Goal: Navigation & Orientation: Find specific page/section

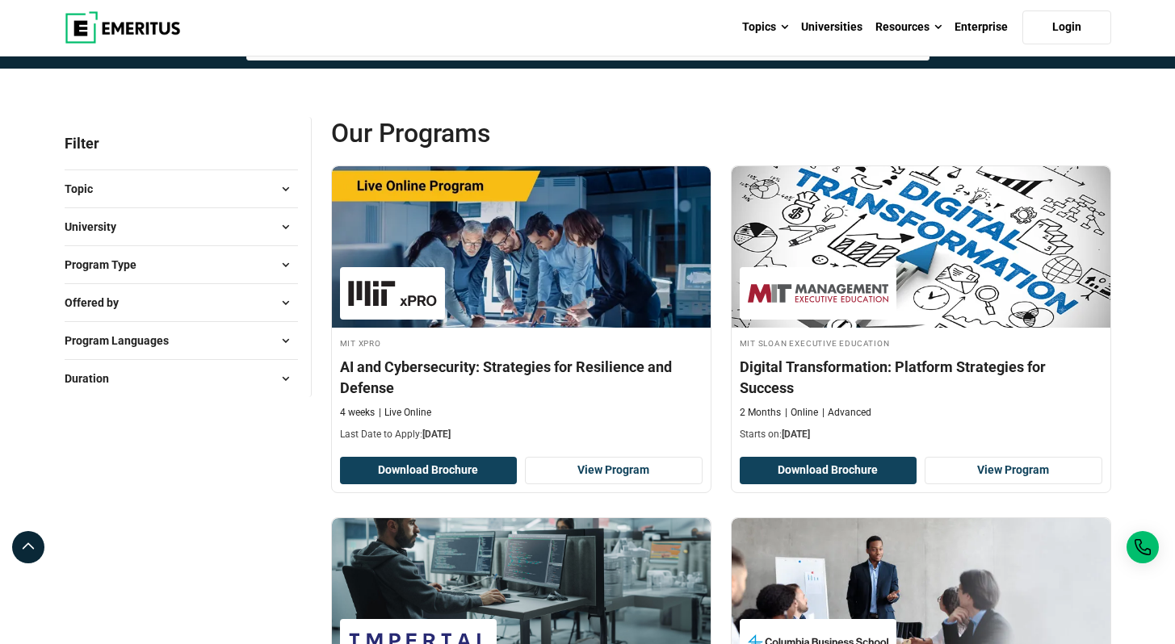
scroll to position [133, 0]
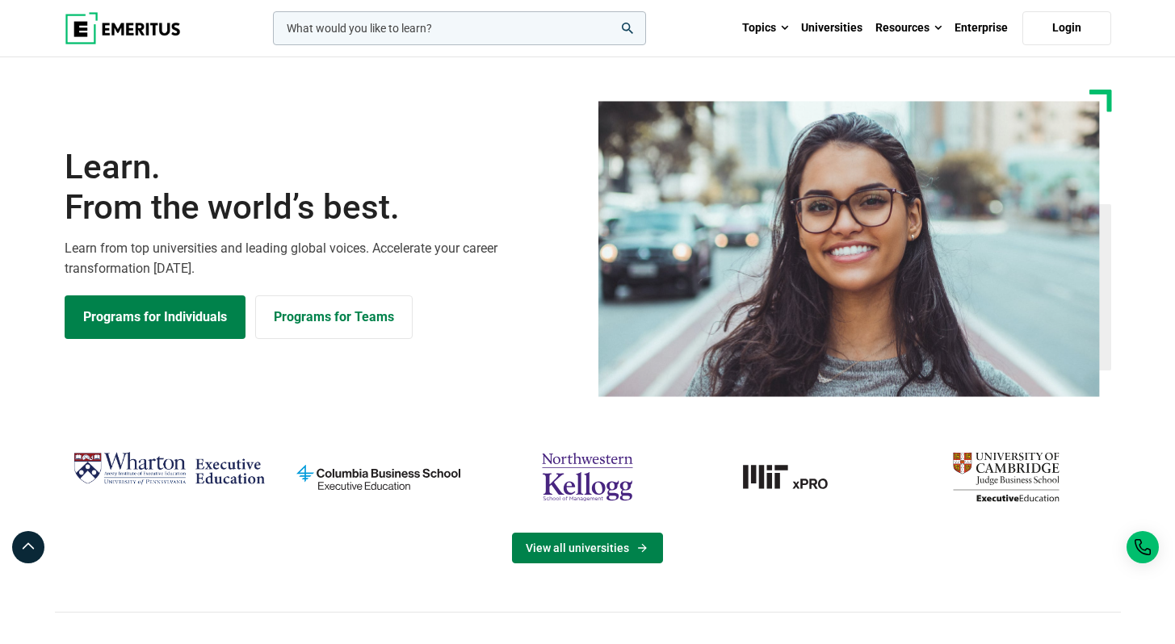
click at [568, 547] on link "View all universities" at bounding box center [587, 548] width 151 height 31
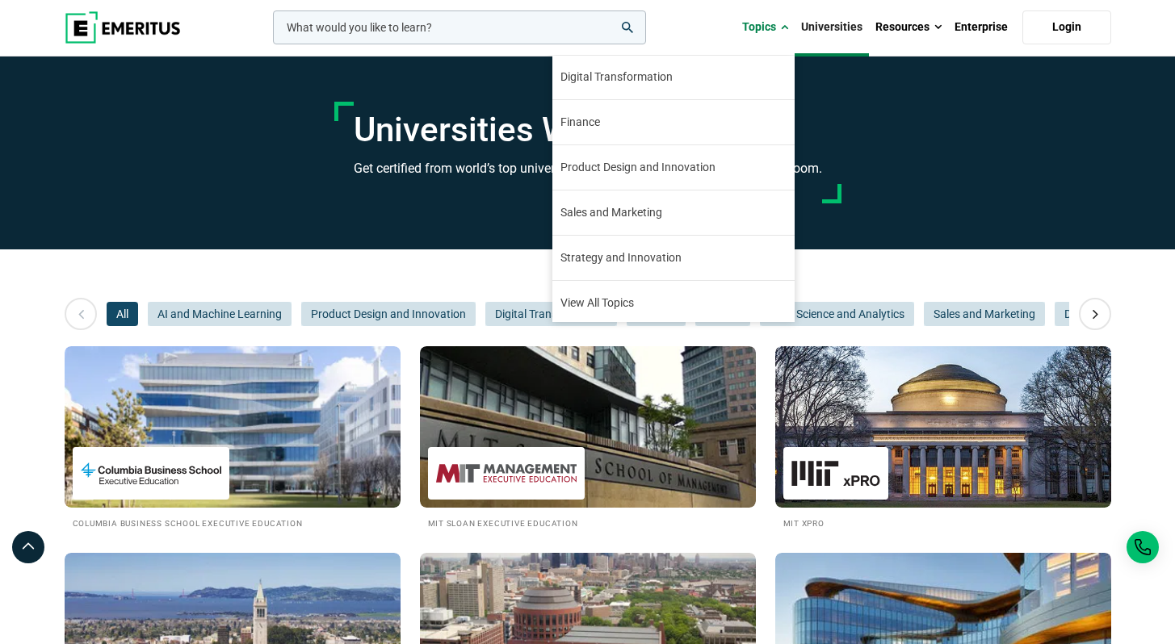
scroll to position [185, 0]
